Goal: Task Accomplishment & Management: Manage account settings

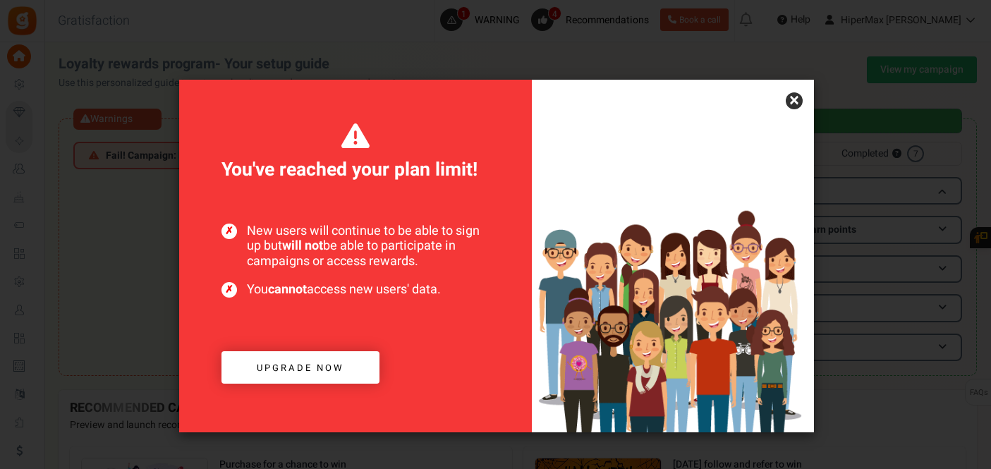
click at [792, 101] on link "×" at bounding box center [794, 100] width 17 height 17
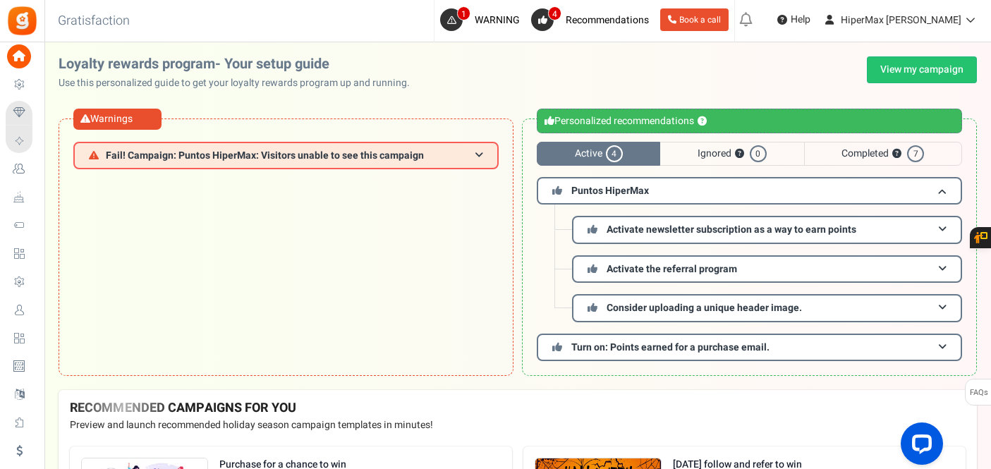
click at [704, 148] on span "Ignored ? 0" at bounding box center [731, 154] width 143 height 24
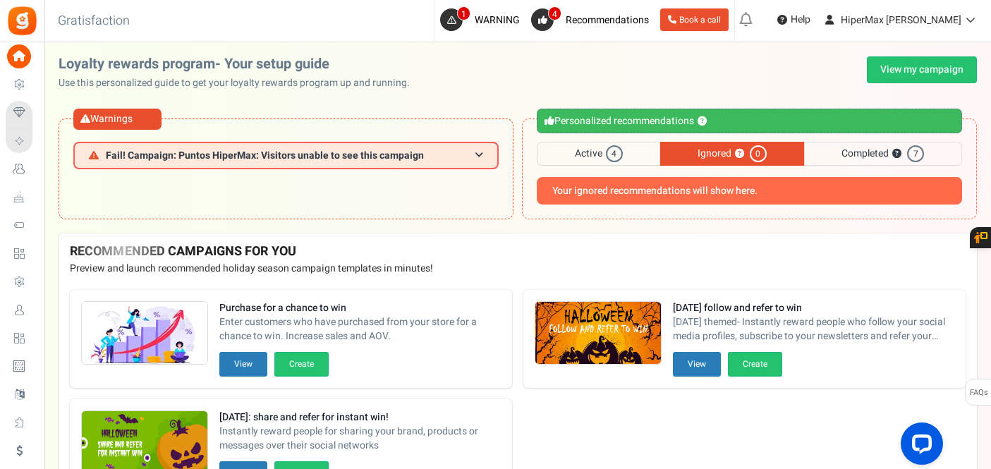
click at [842, 157] on span "Completed ? 7" at bounding box center [883, 154] width 158 height 24
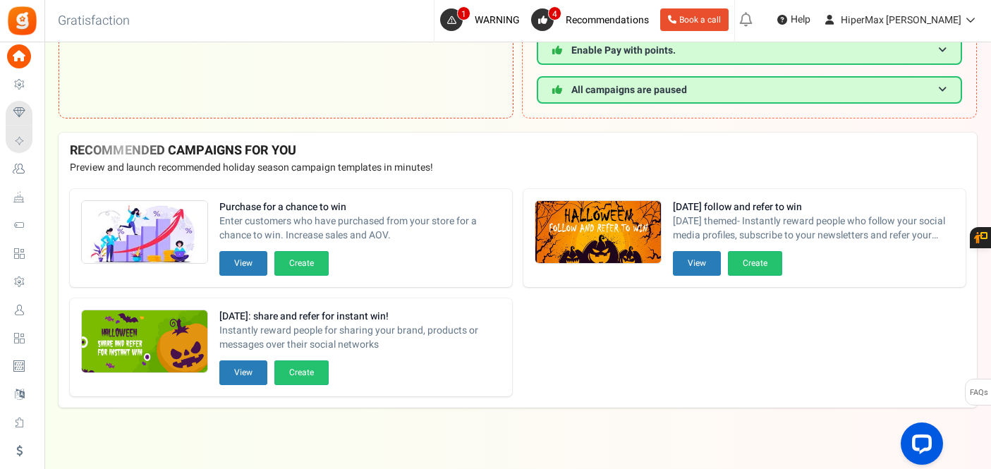
scroll to position [387, 0]
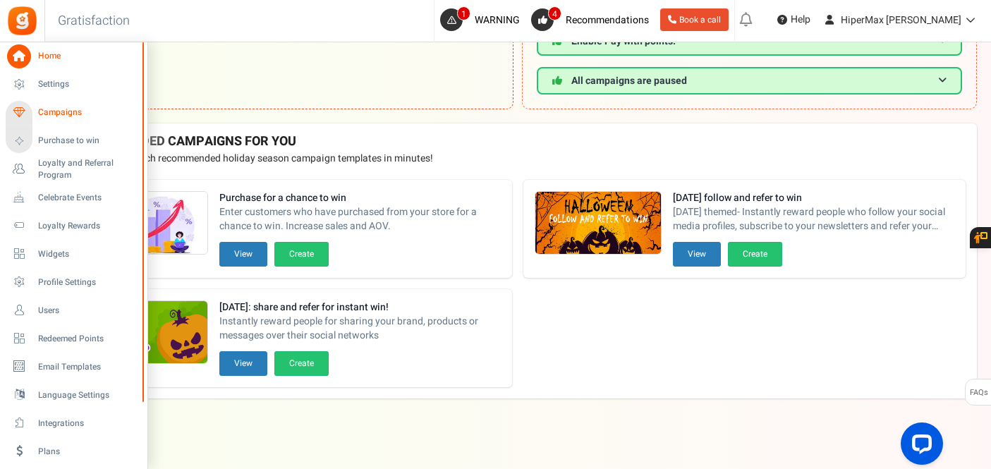
click at [49, 107] on span "Campaigns" at bounding box center [87, 113] width 99 height 12
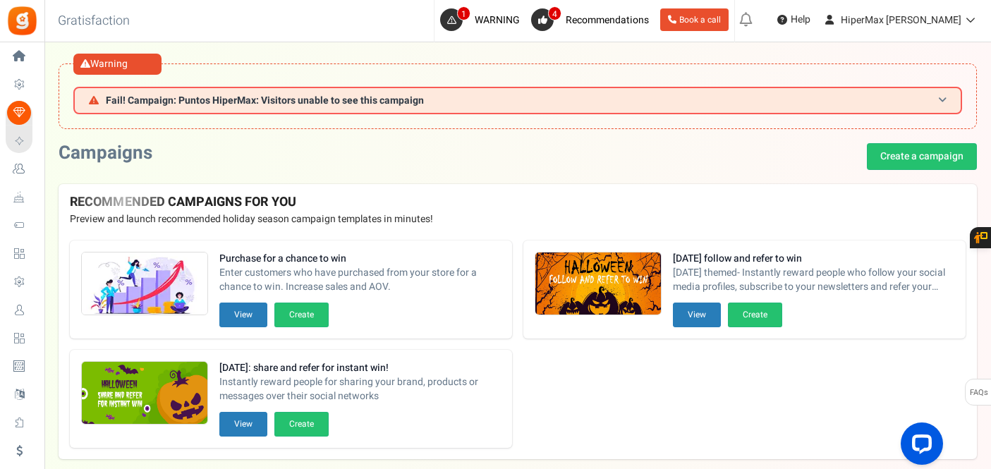
click at [226, 108] on h3 "Fail! Campaign: Puntos HiperMax: Visitors unable to see this campaign" at bounding box center [517, 101] width 889 height 28
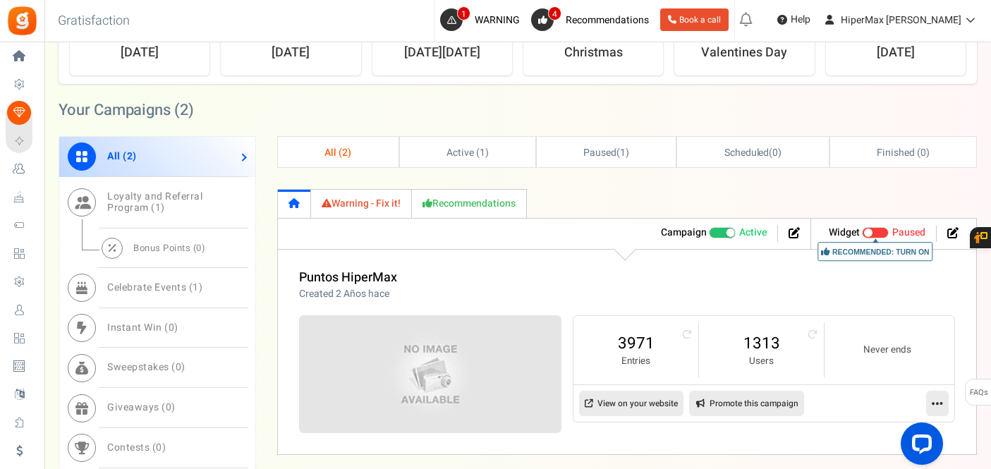
scroll to position [980, 0]
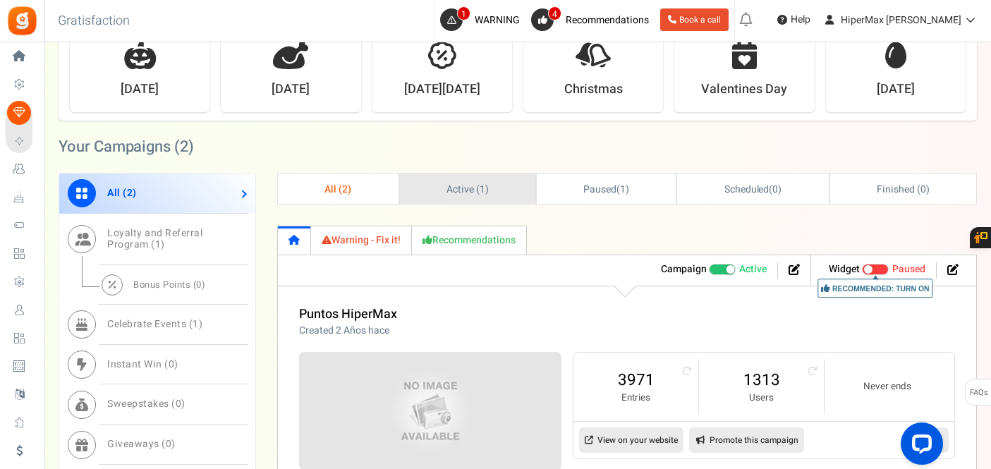
click at [467, 193] on span "Active ( 1 )" at bounding box center [468, 189] width 42 height 15
click at [638, 384] on link "3971" at bounding box center [636, 380] width 97 height 23
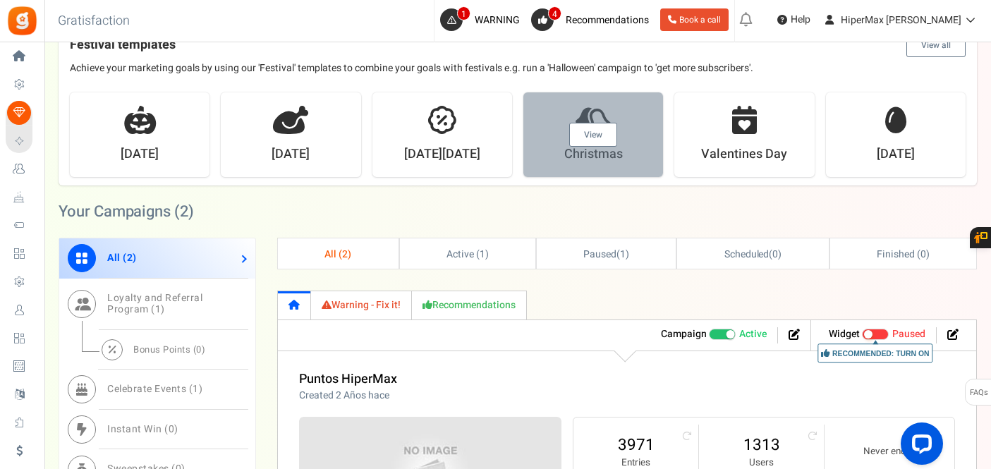
scroll to position [953, 0]
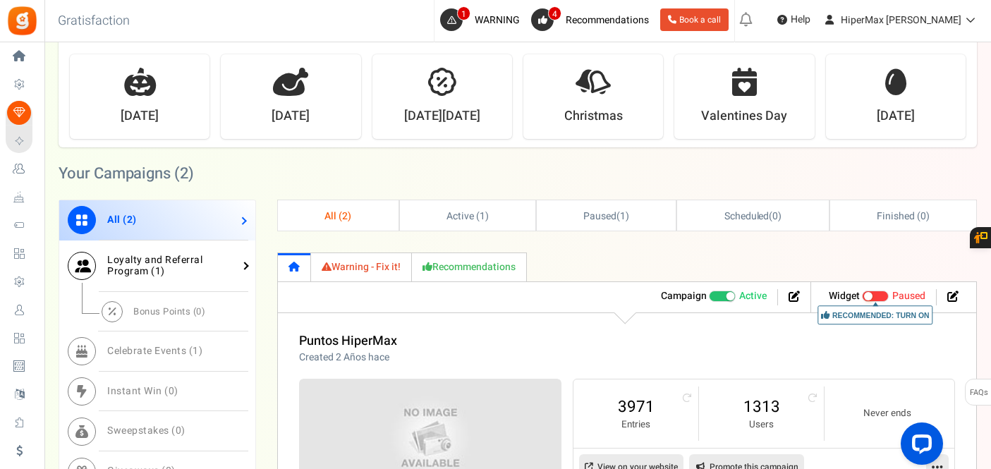
click at [142, 268] on span "Loyalty and Referral Program ( 1 )" at bounding box center [154, 266] width 95 height 27
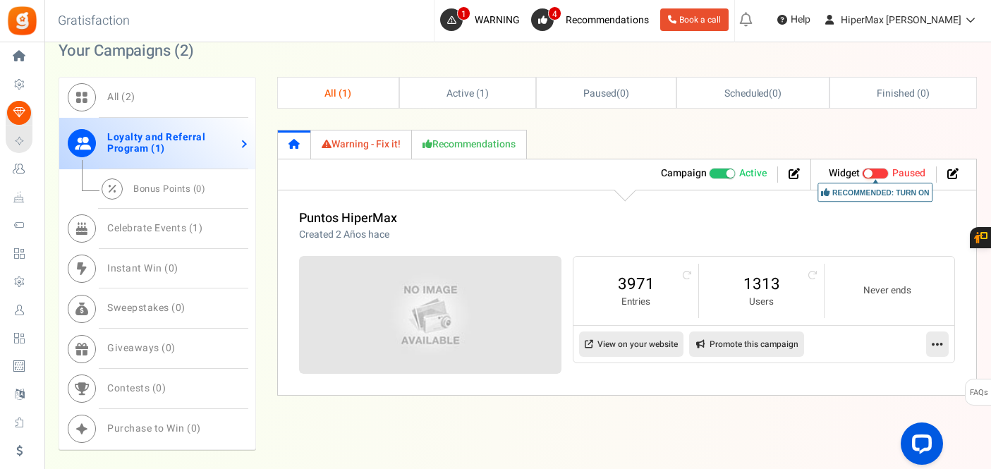
scroll to position [1077, 0]
click at [770, 285] on link "1313" at bounding box center [761, 283] width 97 height 23
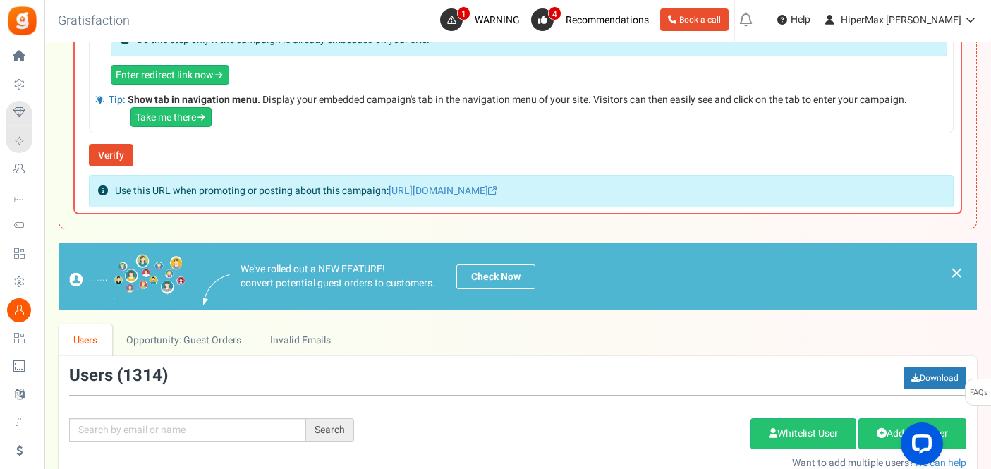
scroll to position [591, 0]
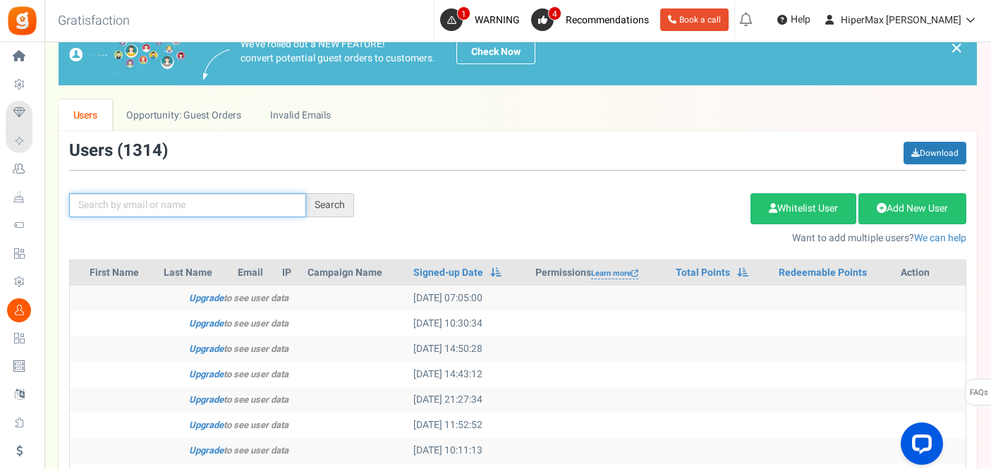
click at [227, 198] on input "text" at bounding box center [187, 205] width 237 height 24
paste input "[EMAIL_ADDRESS][DOMAIN_NAME]"
type input "[EMAIL_ADDRESS][DOMAIN_NAME]"
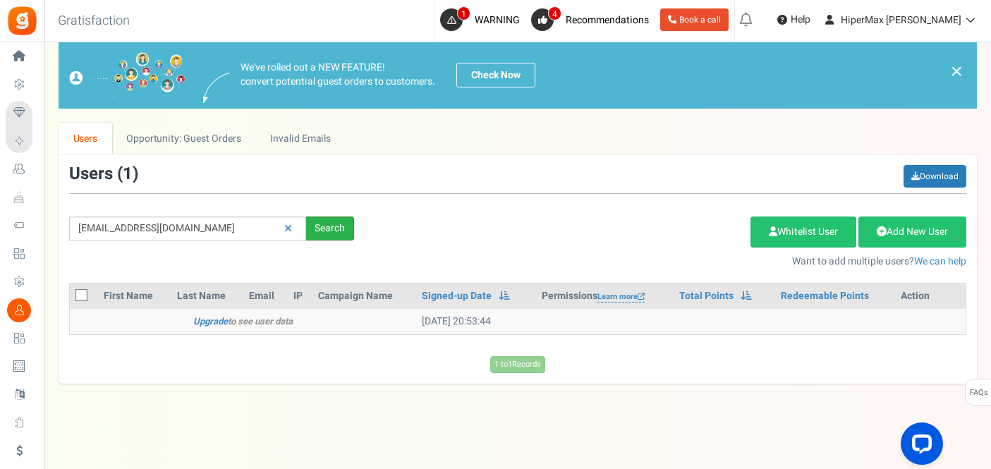
click at [322, 207] on div "[EMAIL_ADDRESS][DOMAIN_NAME] Search Add Etsy Order Delete Selected Users Import…" at bounding box center [518, 217] width 918 height 104
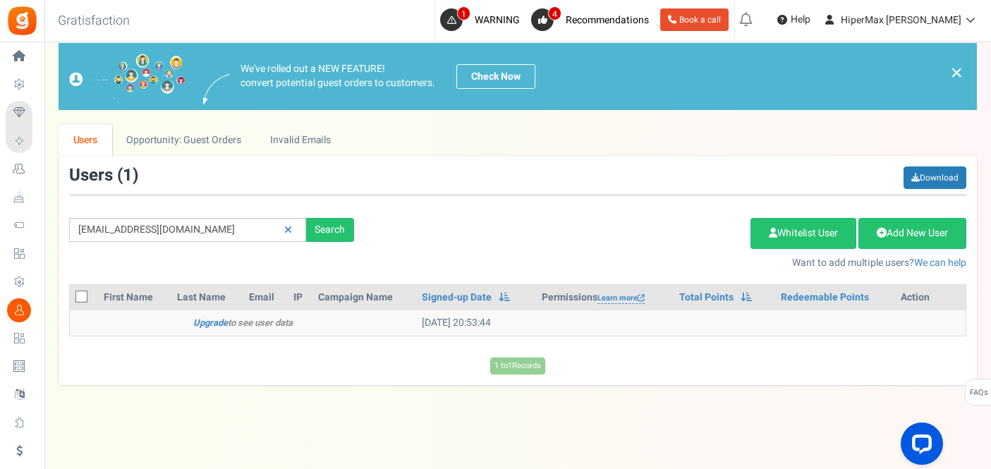
click at [241, 324] on icon "Upgrade to see user data" at bounding box center [242, 322] width 99 height 13
click at [450, 319] on td "[DATE] 20:53:44" at bounding box center [476, 322] width 120 height 25
click at [165, 150] on link "Opportunity: Guest Orders" at bounding box center [183, 140] width 143 height 32
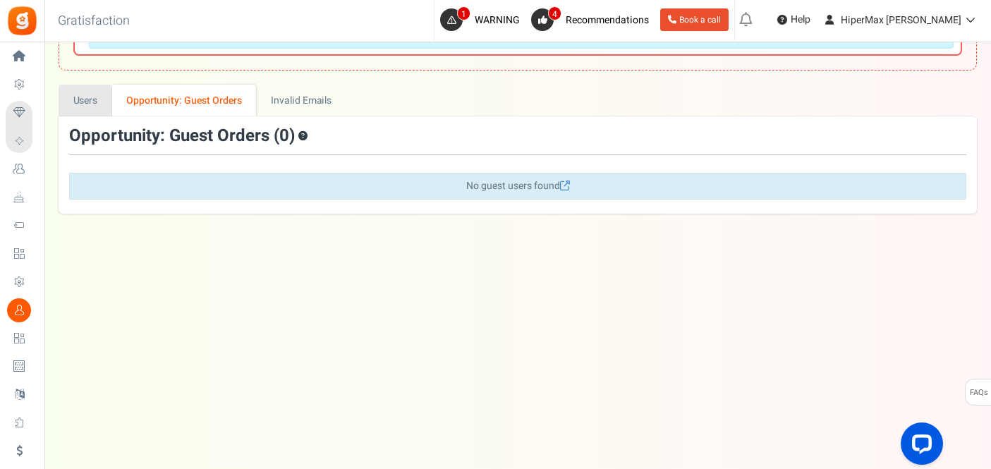
click at [87, 112] on link "Users" at bounding box center [86, 101] width 54 height 32
